Goal: Information Seeking & Learning: Learn about a topic

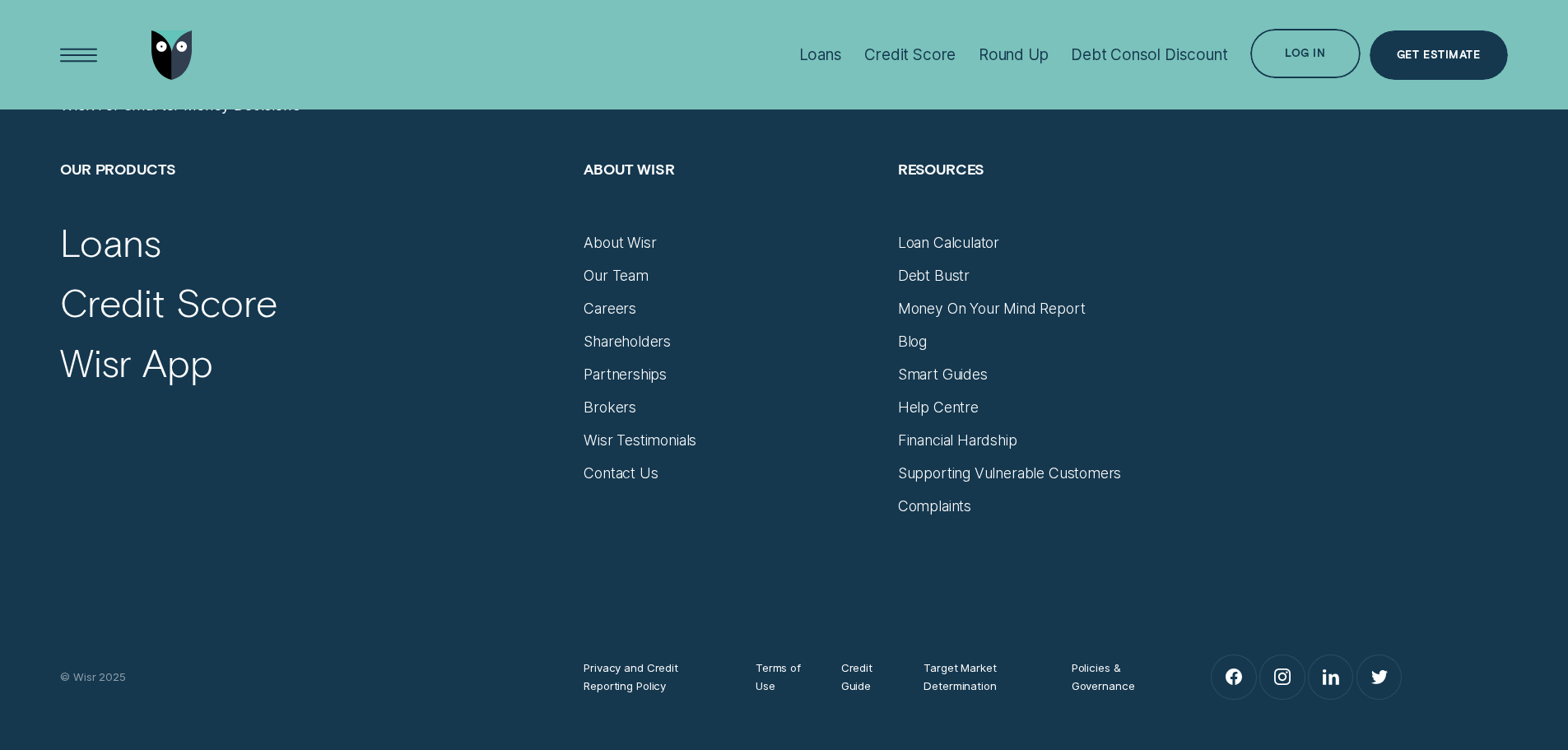
scroll to position [6918, 0]
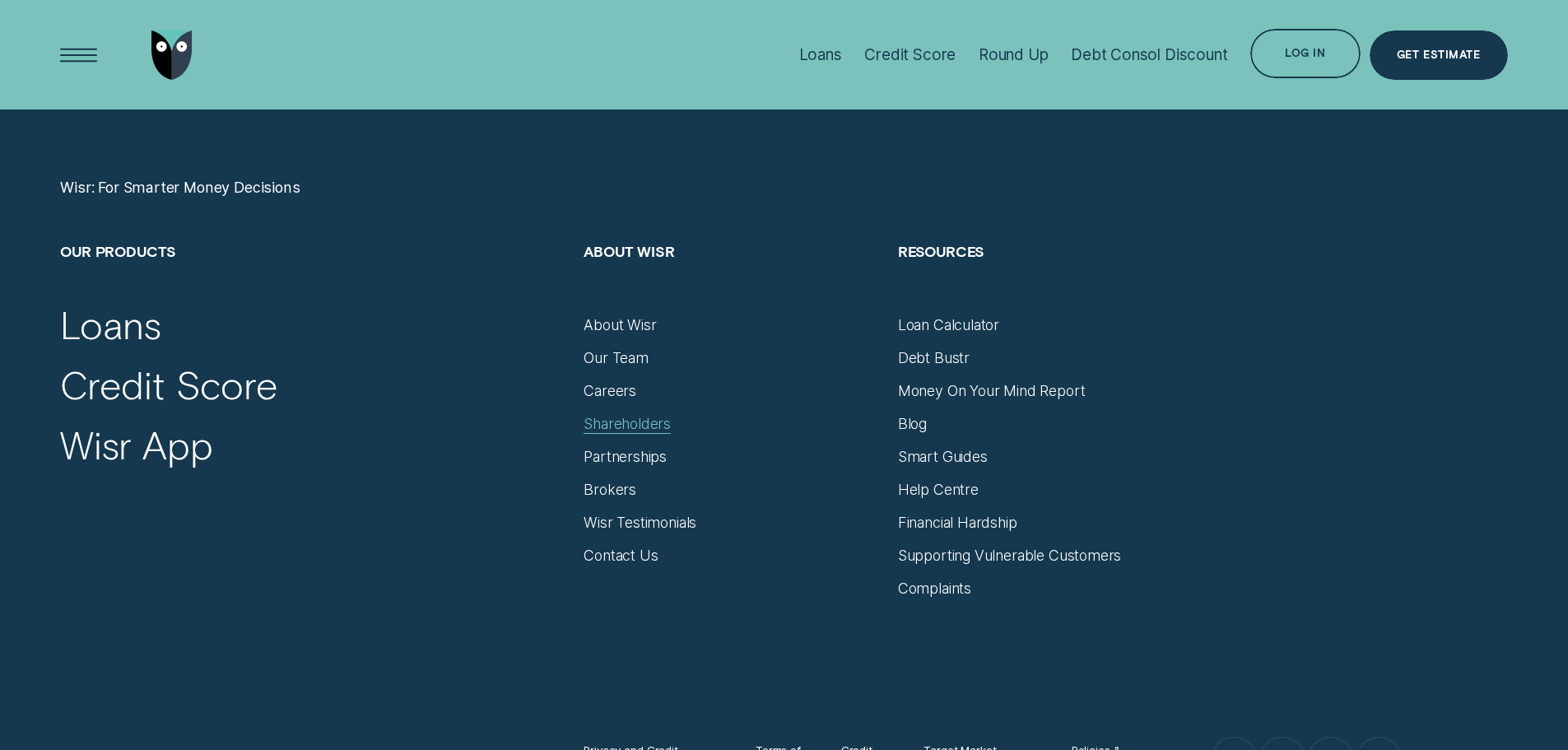
click at [618, 420] on div "Shareholders" at bounding box center [628, 424] width 87 height 18
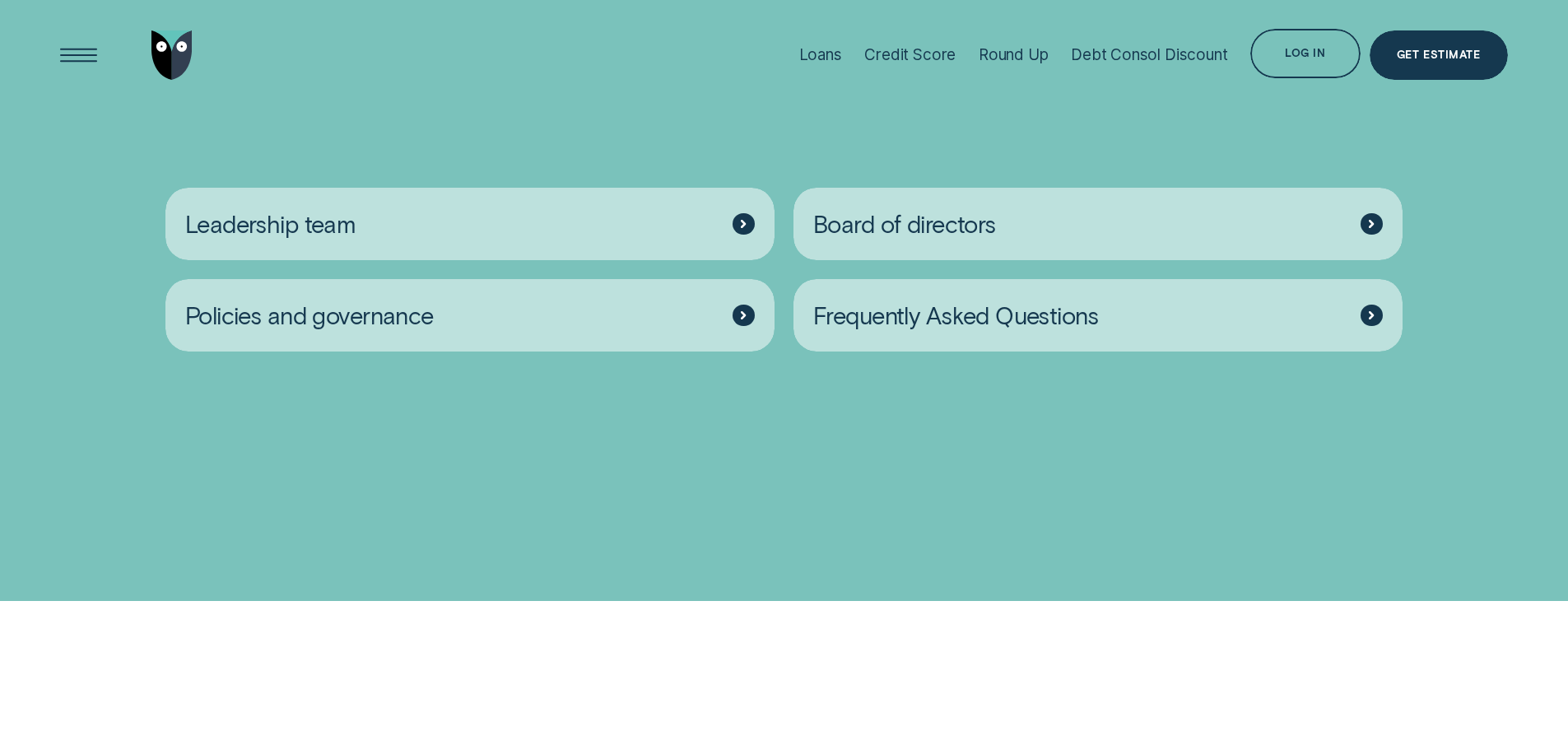
scroll to position [2717, 0]
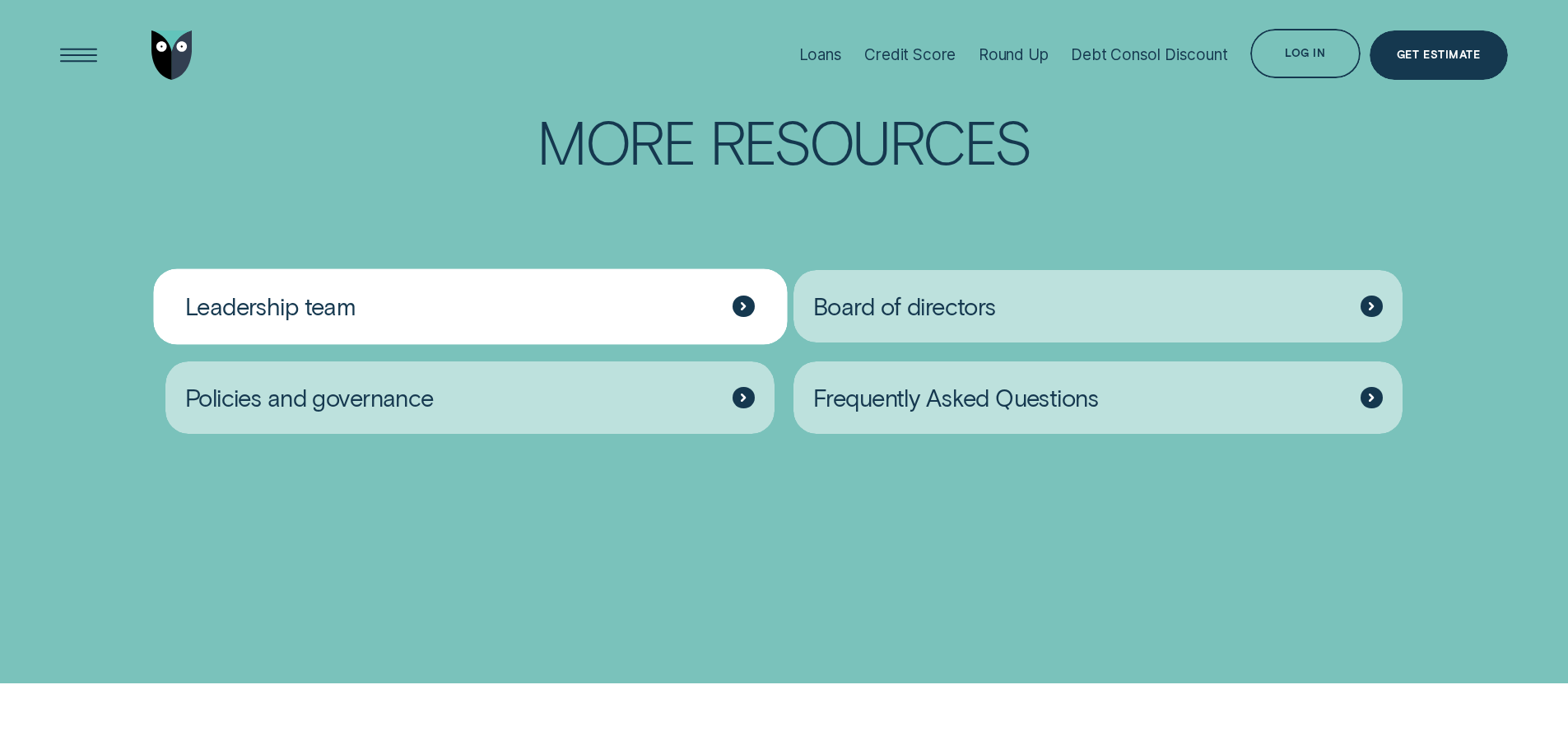
click at [458, 343] on div "Leadership team" at bounding box center [471, 307] width 610 height 73
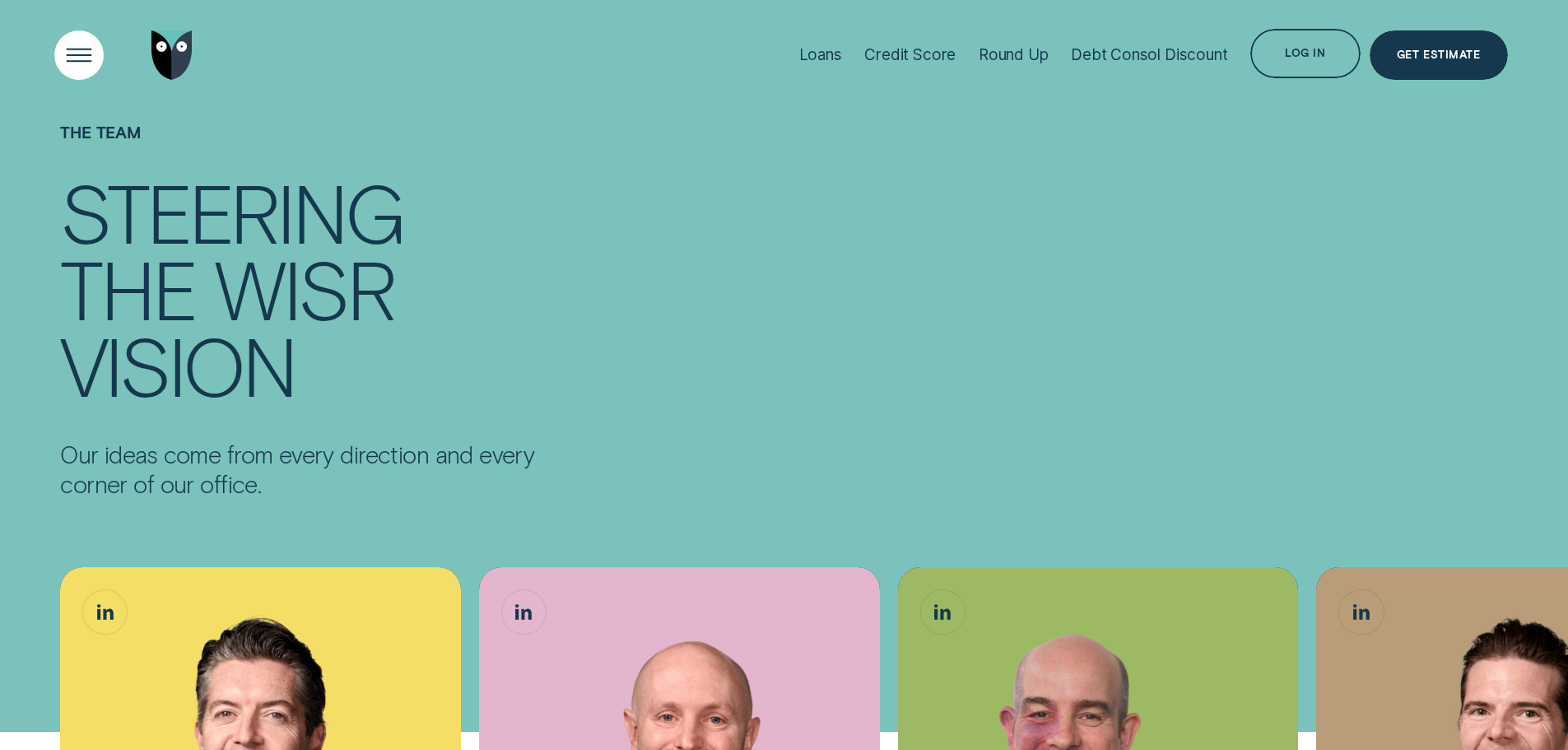
click at [72, 59] on div "Open Menu" at bounding box center [78, 54] width 70 height 70
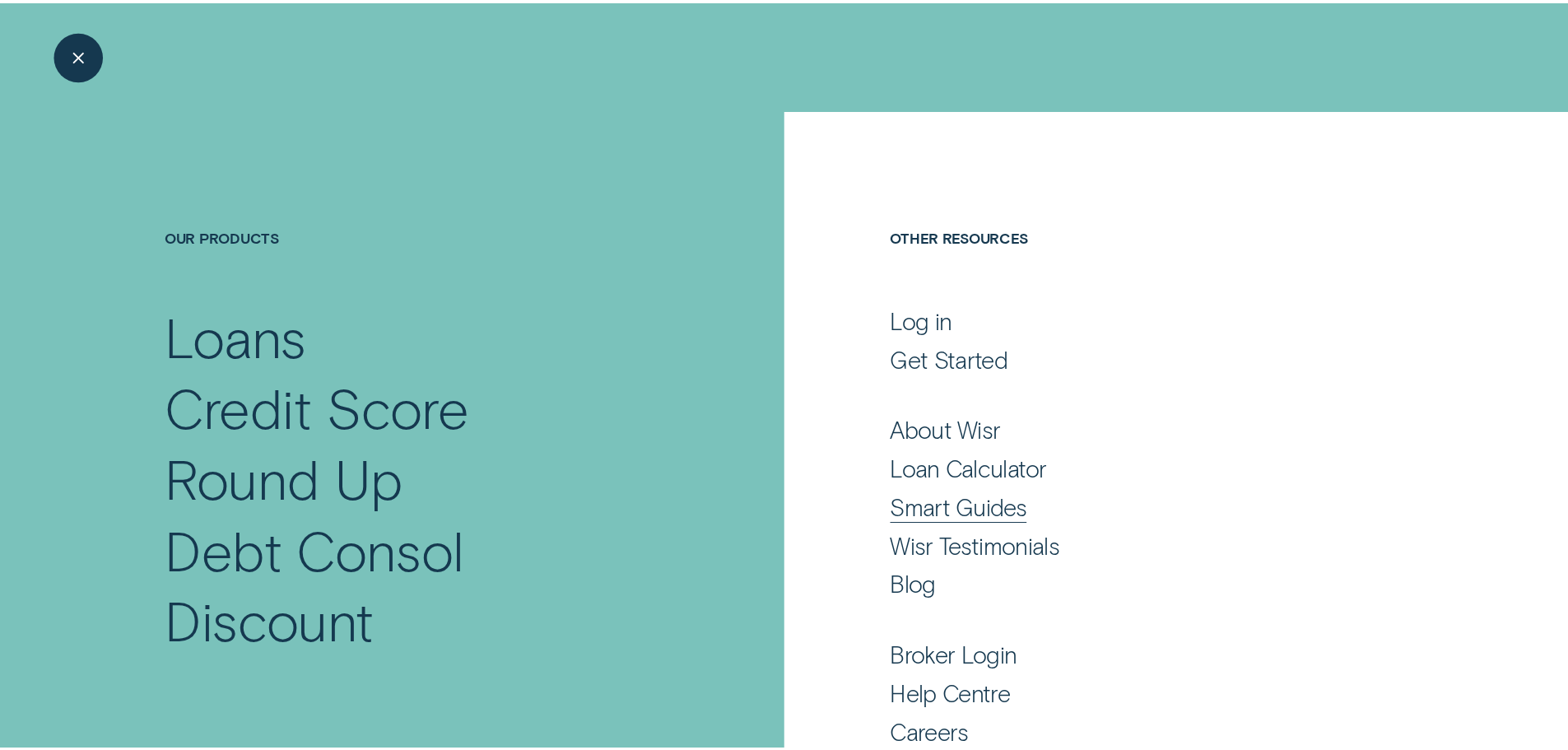
scroll to position [109, 0]
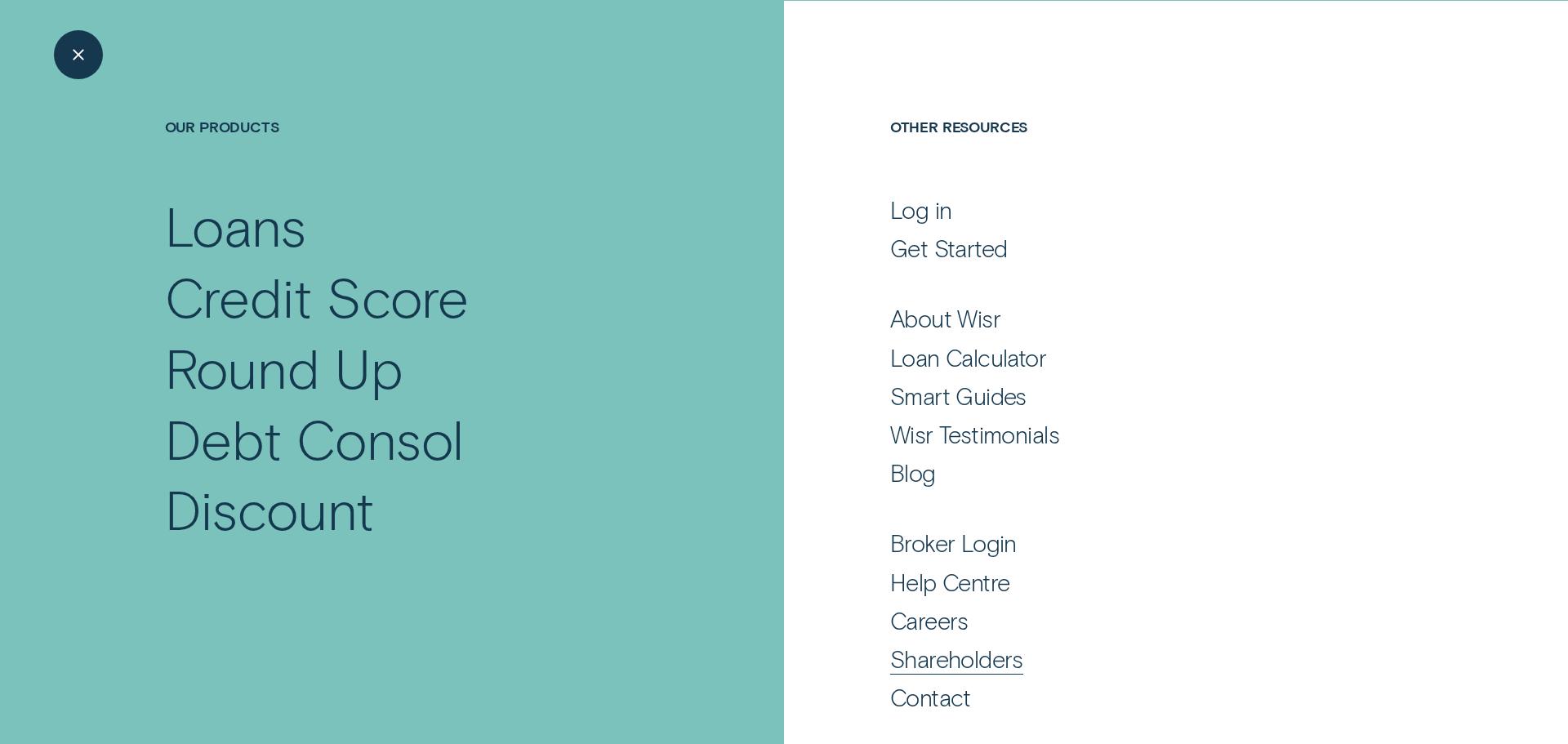
click at [934, 664] on div "Shareholders" at bounding box center [957, 659] width 134 height 29
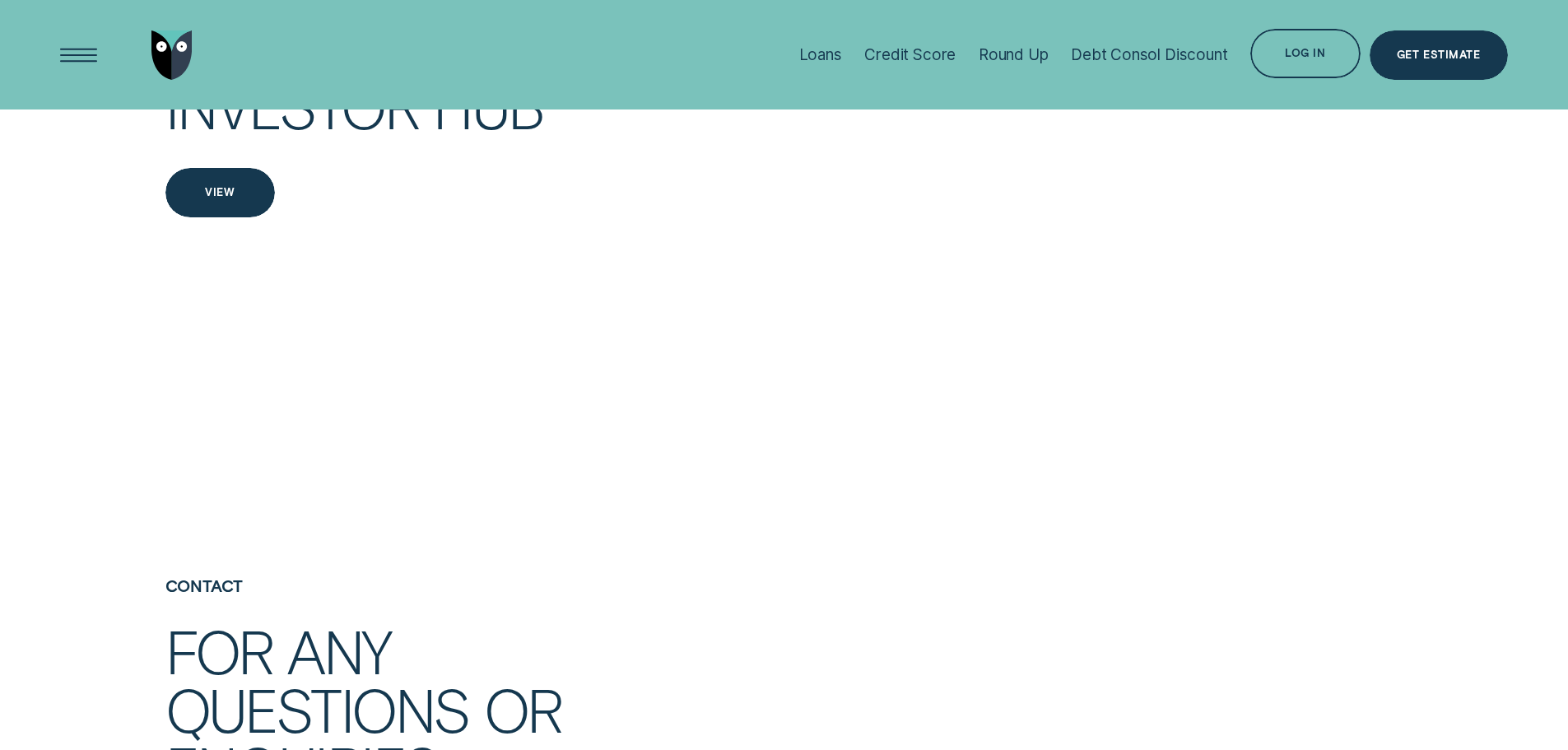
scroll to position [3211, 0]
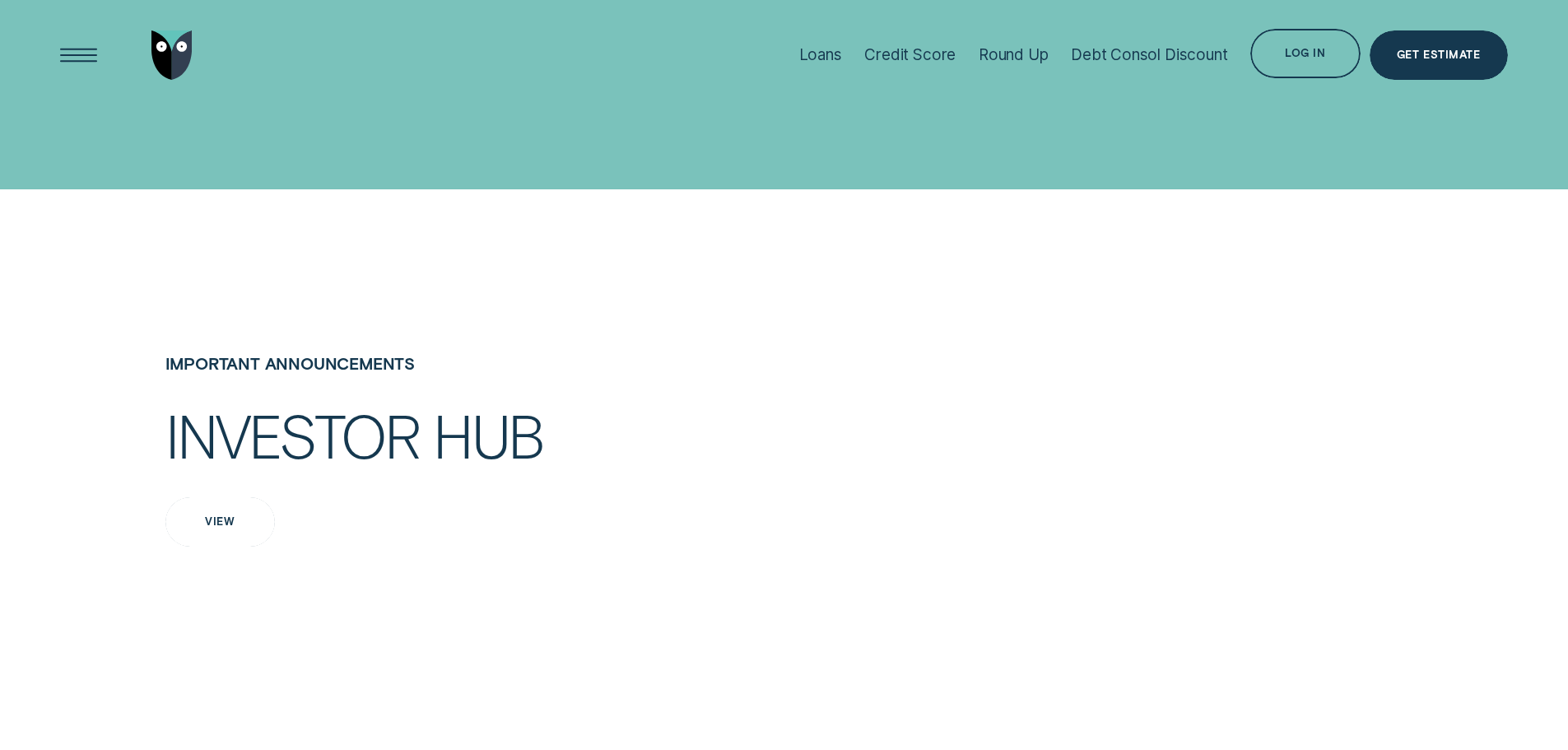
click at [216, 527] on div "View" at bounding box center [219, 522] width 29 height 10
